Goal: Task Accomplishment & Management: Manage account settings

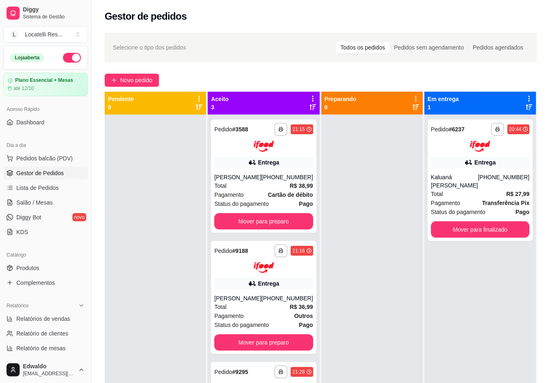
scroll to position [23, 0]
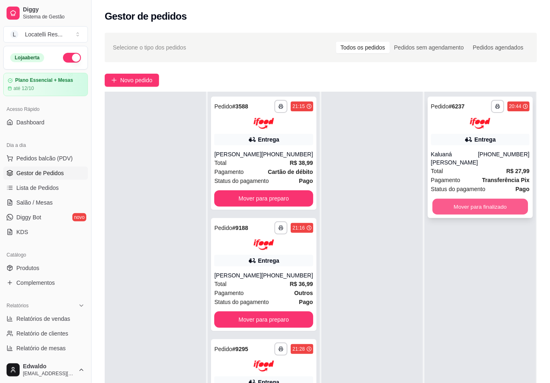
click at [484, 203] on button "Mover para finalizado" at bounding box center [480, 206] width 96 height 16
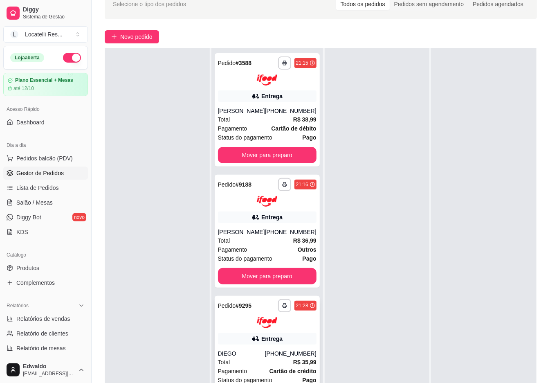
scroll to position [109, 0]
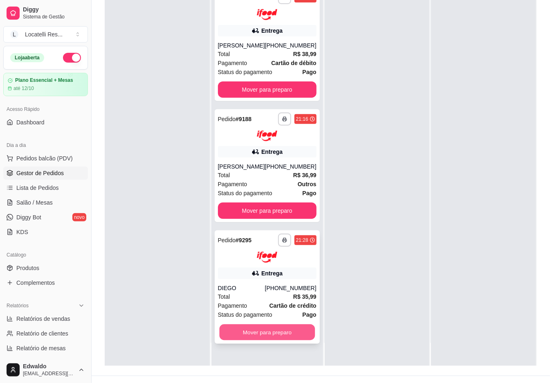
click at [264, 334] on button "Mover para preparo" at bounding box center [267, 332] width 96 height 16
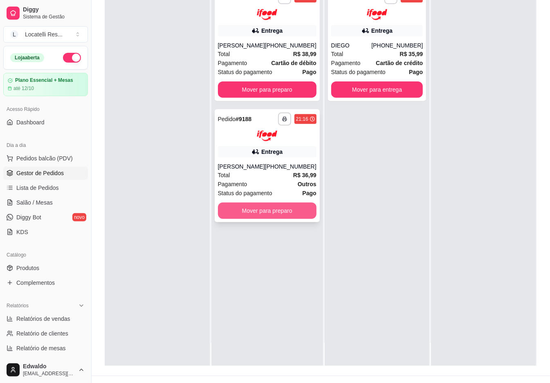
click at [266, 216] on button "Mover para preparo" at bounding box center [267, 210] width 99 height 16
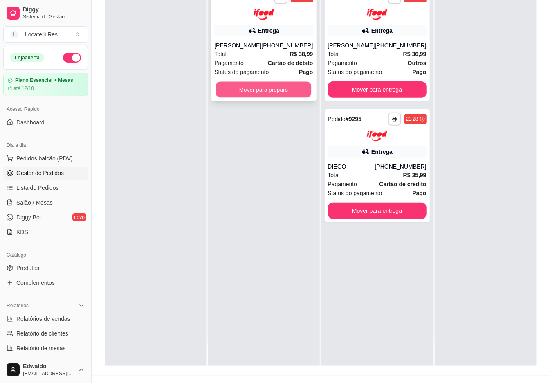
click at [268, 92] on button "Mover para preparo" at bounding box center [264, 89] width 96 height 16
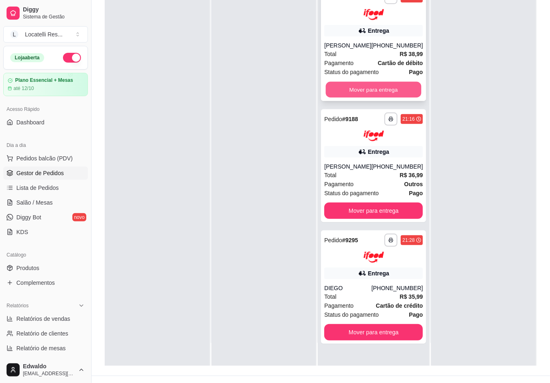
click at [375, 94] on button "Mover para entrega" at bounding box center [374, 89] width 96 height 16
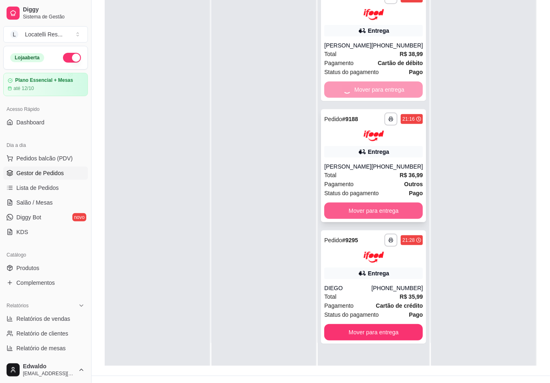
click at [353, 217] on div "**********" at bounding box center [374, 174] width 112 height 383
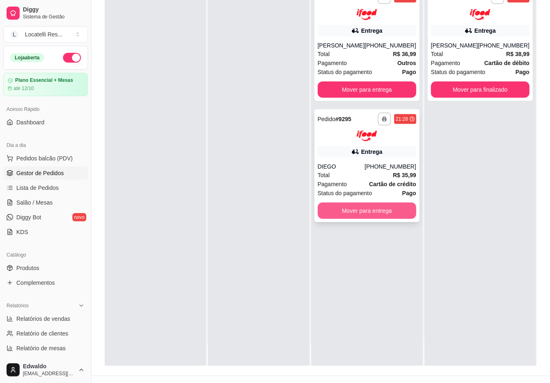
click at [368, 215] on button "Mover para entrega" at bounding box center [367, 210] width 99 height 16
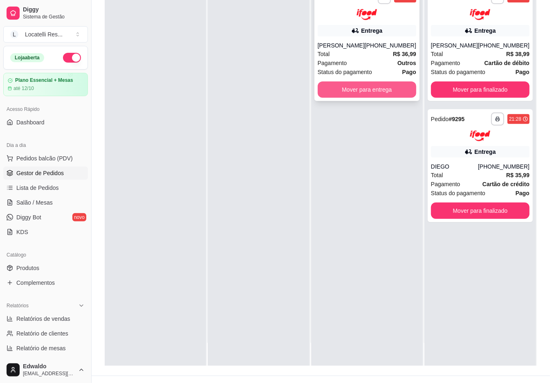
click at [362, 85] on button "Mover para entrega" at bounding box center [367, 89] width 99 height 16
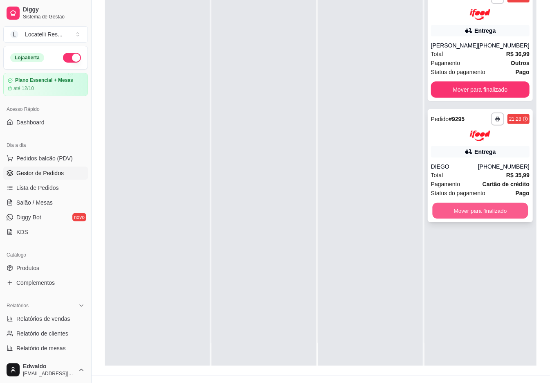
click at [459, 208] on button "Mover para finalizado" at bounding box center [480, 211] width 96 height 16
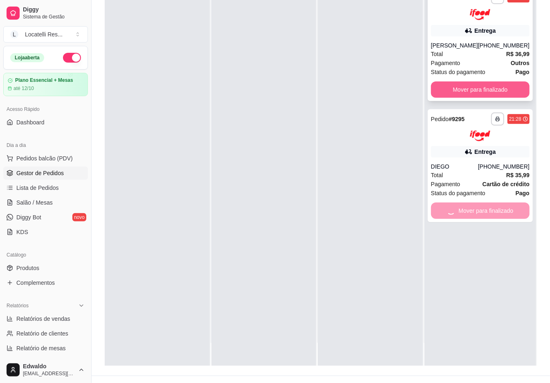
click at [465, 84] on button "Mover para finalizado" at bounding box center [480, 89] width 99 height 16
